Goal: Information Seeking & Learning: Find specific fact

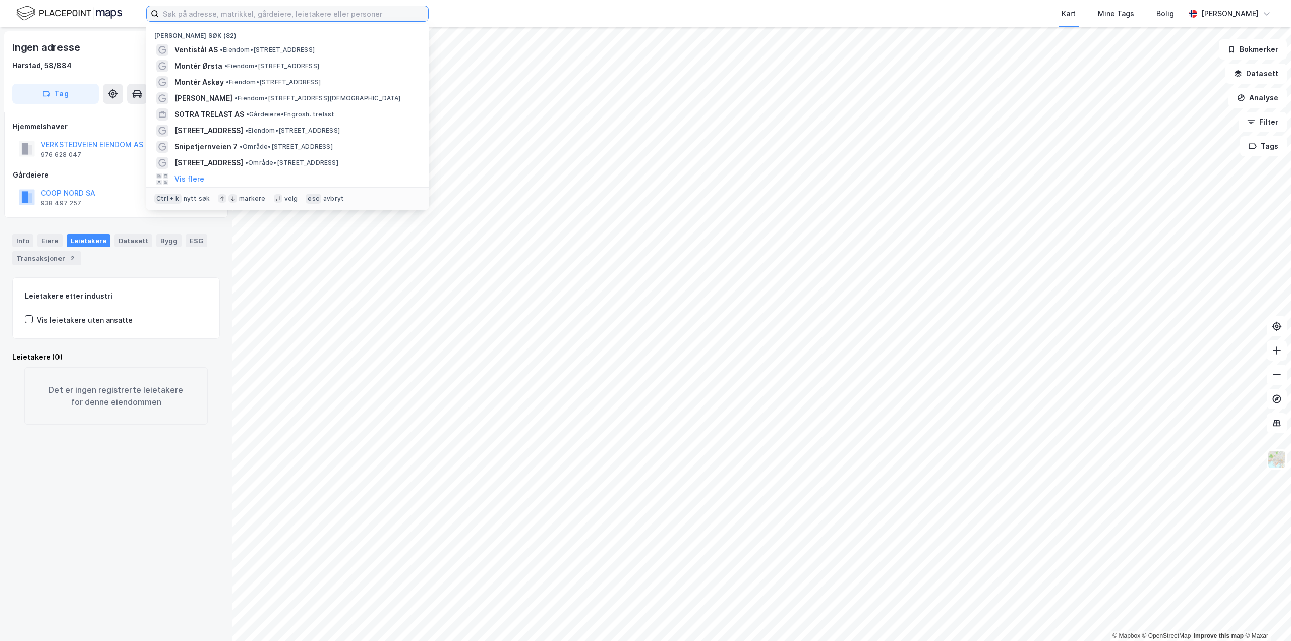
click at [225, 15] on input at bounding box center [293, 13] width 269 height 15
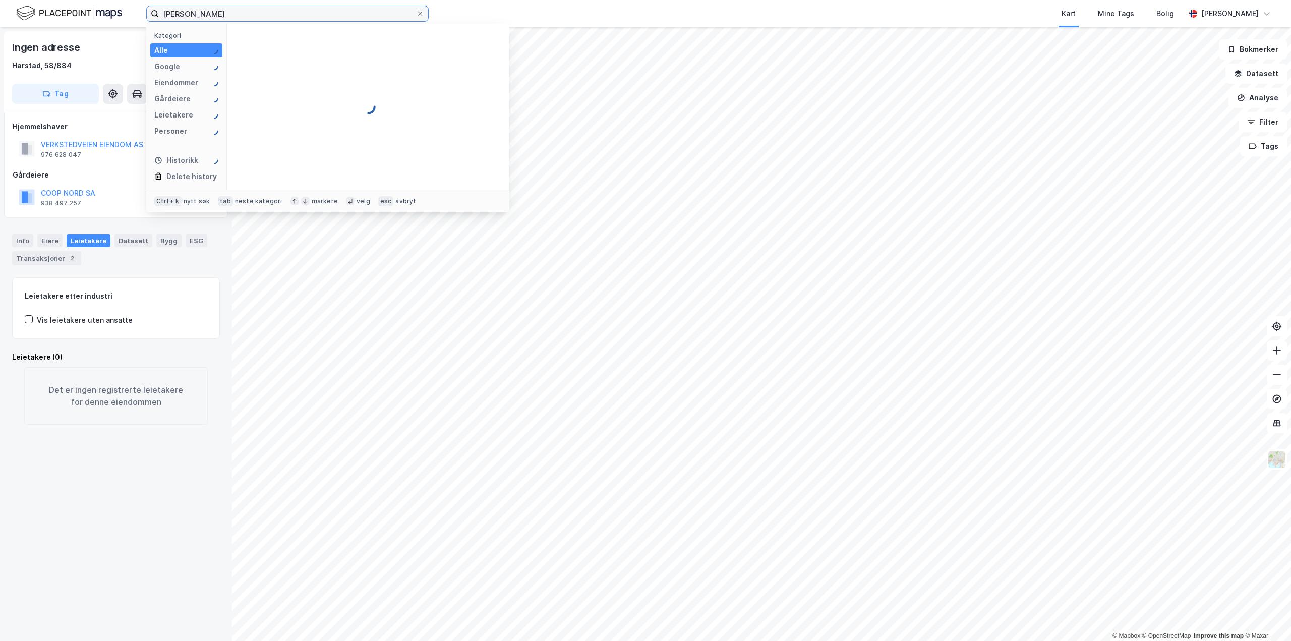
type input "[PERSON_NAME]"
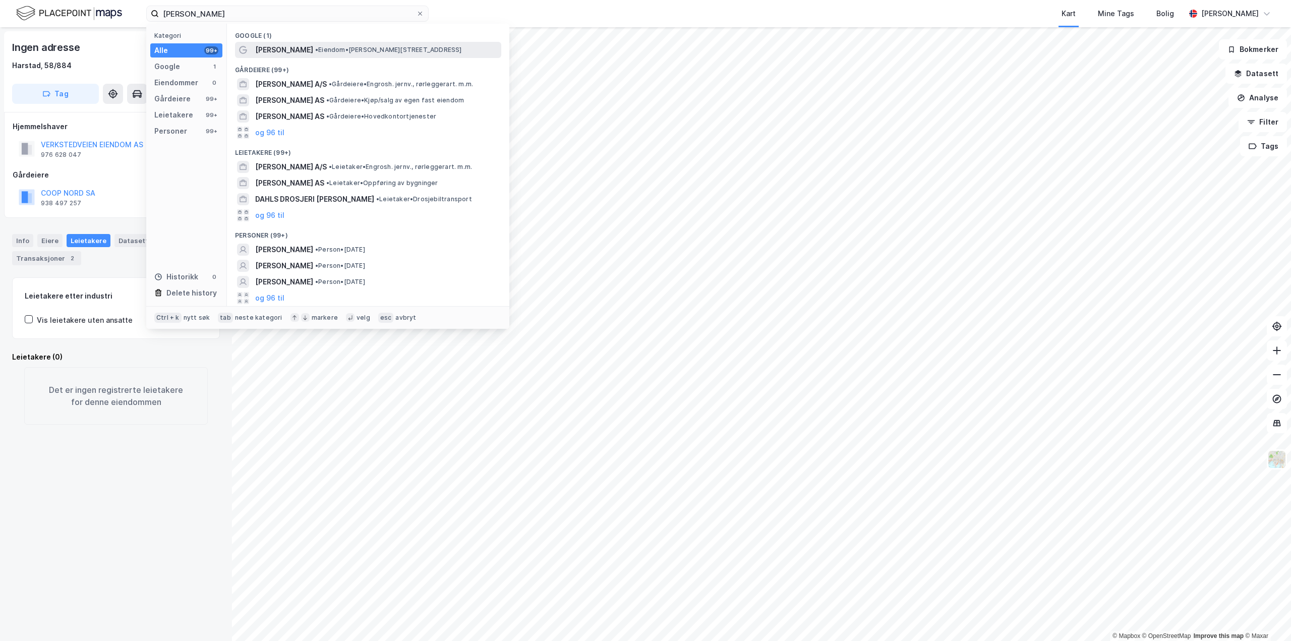
click at [276, 54] on span "[PERSON_NAME]" at bounding box center [284, 50] width 58 height 12
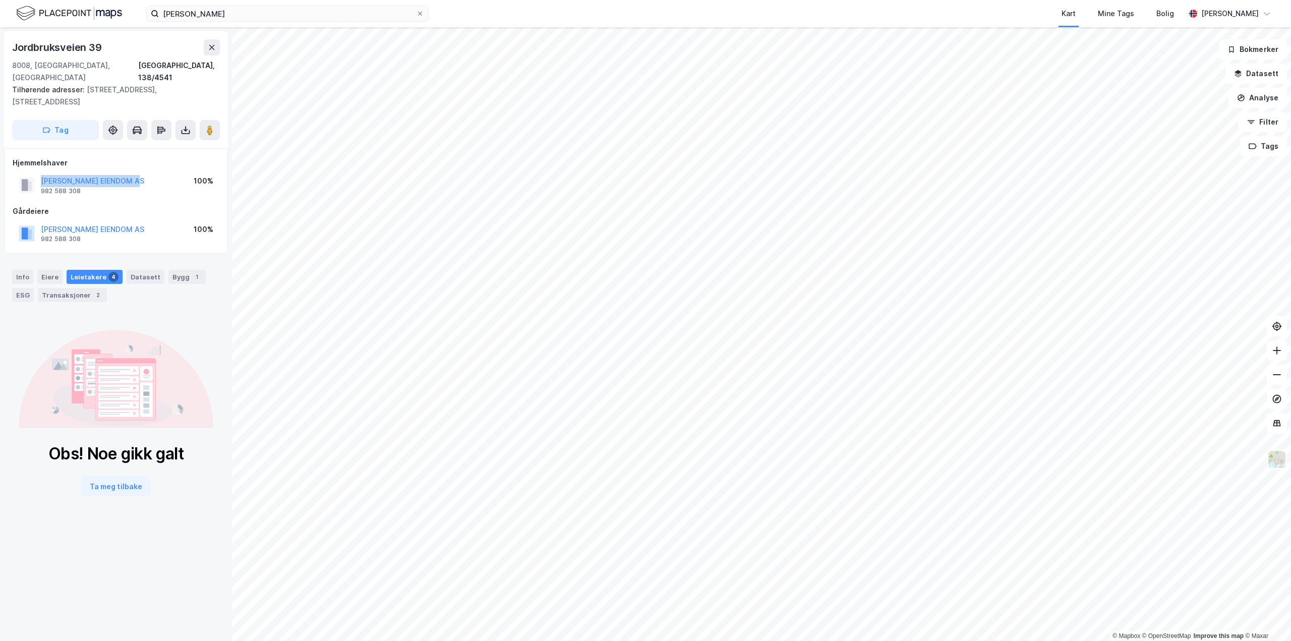
drag, startPoint x: 149, startPoint y: 155, endPoint x: 38, endPoint y: 157, distance: 111.0
click at [38, 173] on div "[PERSON_NAME] EIENDOM AS 982 588 308 100%" at bounding box center [116, 185] width 207 height 24
copy button "[PERSON_NAME] EIENDOM AS"
